Goal: Obtain resource: Obtain resource

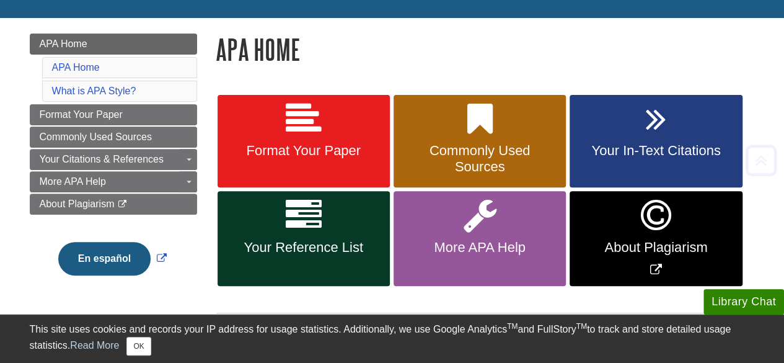
scroll to position [154, 0]
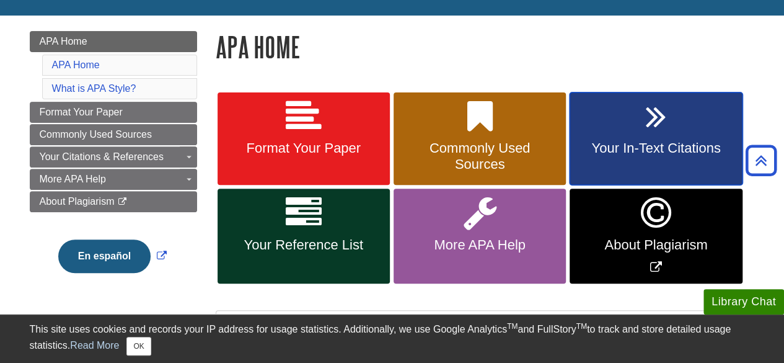
click at [649, 123] on icon at bounding box center [656, 117] width 20 height 36
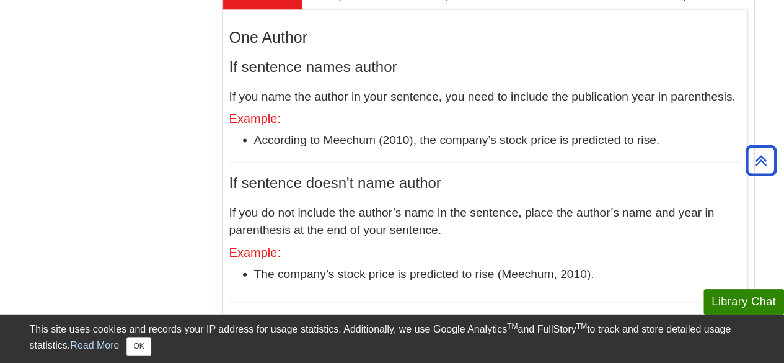
scroll to position [1240, 0]
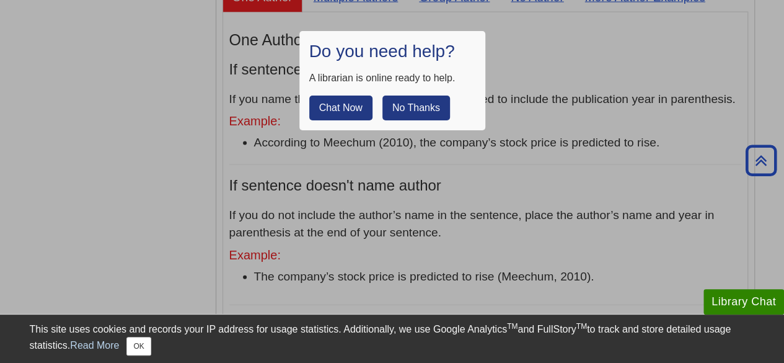
click at [430, 107] on button "No Thanks" at bounding box center [417, 107] width 68 height 25
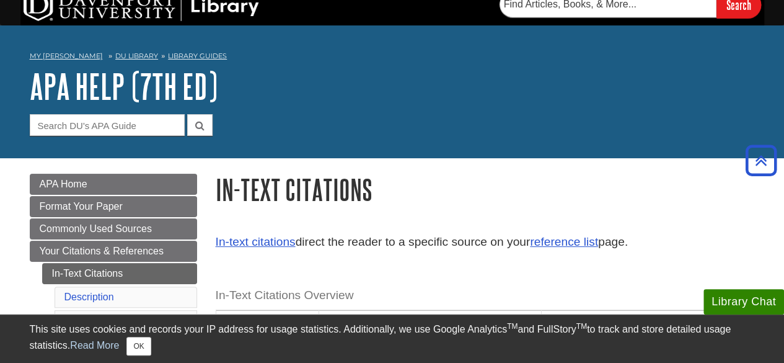
scroll to position [0, 0]
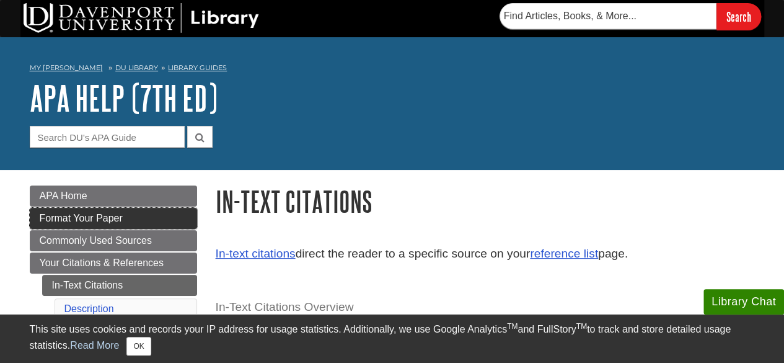
click at [155, 211] on link "Format Your Paper" at bounding box center [113, 218] width 167 height 21
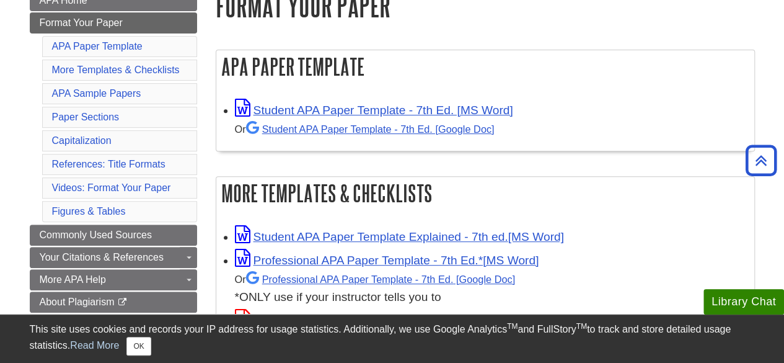
scroll to position [197, 0]
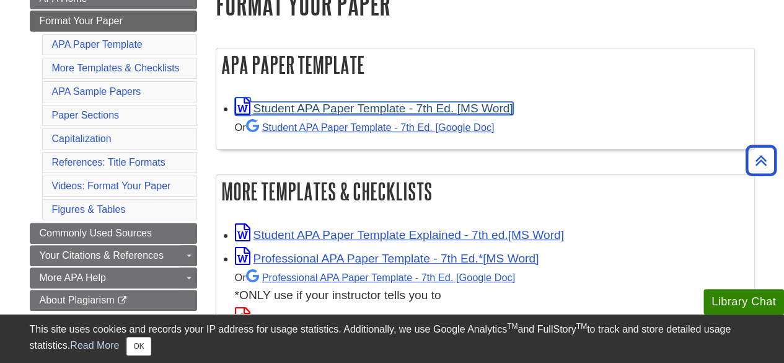
click at [322, 109] on link "Student APA Paper Template - 7th Ed. [MS Word]" at bounding box center [374, 108] width 278 height 13
